Goal: Task Accomplishment & Management: Use online tool/utility

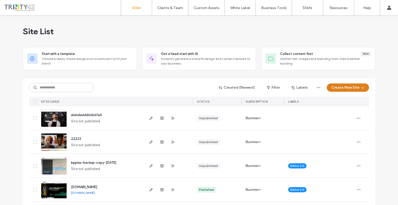
click at [361, 86] on icon "button" at bounding box center [363, 88] width 4 height 4
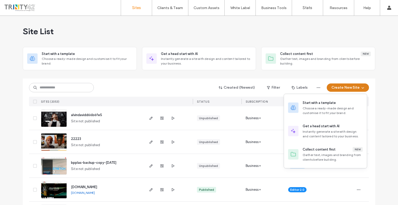
click at [363, 86] on button "Create New Site" at bounding box center [348, 87] width 42 height 8
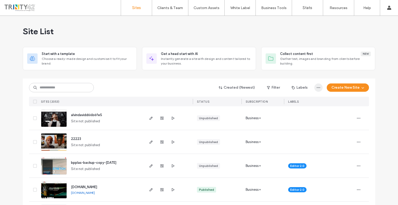
click at [317, 88] on use "button" at bounding box center [318, 87] width 3 height 1
click at [363, 88] on icon "button" at bounding box center [363, 88] width 4 height 4
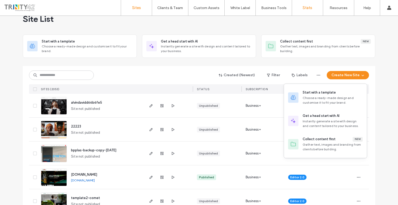
scroll to position [10, 0]
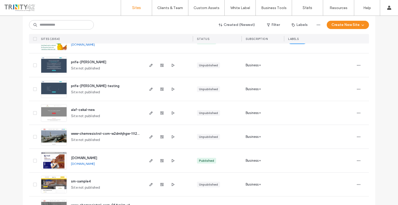
scroll to position [1708, 0]
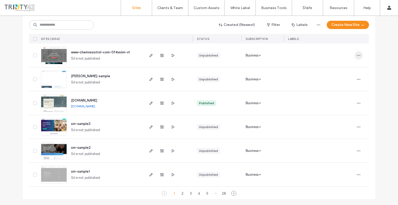
click at [358, 57] on icon "button" at bounding box center [359, 55] width 4 height 4
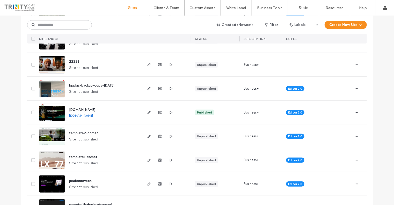
scroll to position [0, 0]
